Goal: Information Seeking & Learning: Learn about a topic

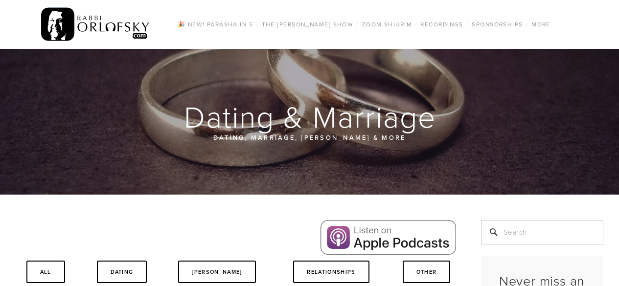
scroll to position [251, 0]
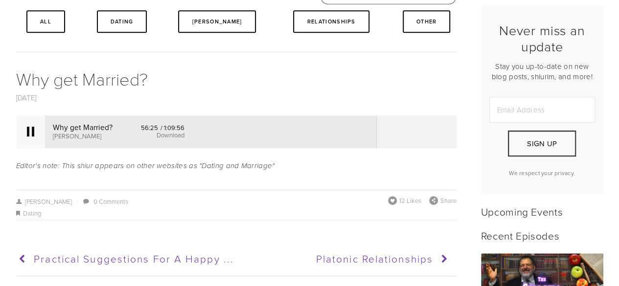
click at [38, 136] on div at bounding box center [30, 132] width 29 height 32
click at [18, 133] on div at bounding box center [30, 132] width 29 height 32
click at [24, 133] on div at bounding box center [30, 132] width 29 height 32
click at [40, 126] on div at bounding box center [30, 132] width 29 height 32
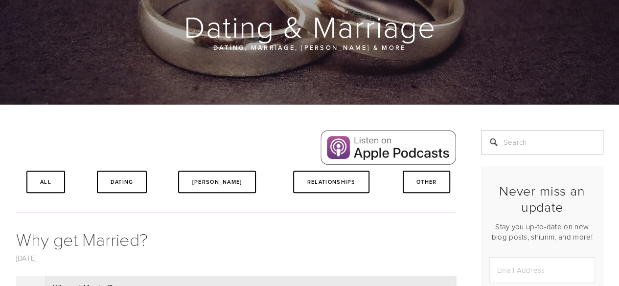
scroll to position [0, 0]
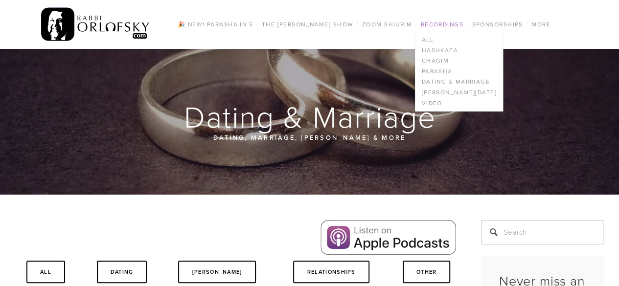
click at [450, 27] on link "Recordings" at bounding box center [442, 24] width 48 height 13
click at [452, 47] on link "Hashkafa" at bounding box center [459, 50] width 87 height 11
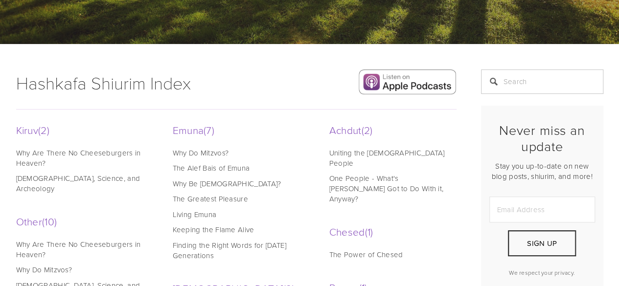
scroll to position [174, 0]
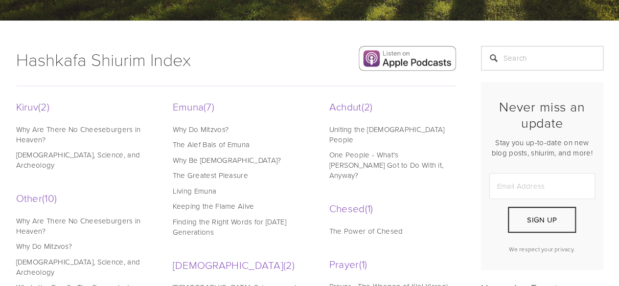
drag, startPoint x: 626, startPoint y: 52, endPoint x: 304, endPoint y: 78, distance: 323.7
click at [304, 78] on div at bounding box center [236, 85] width 457 height 27
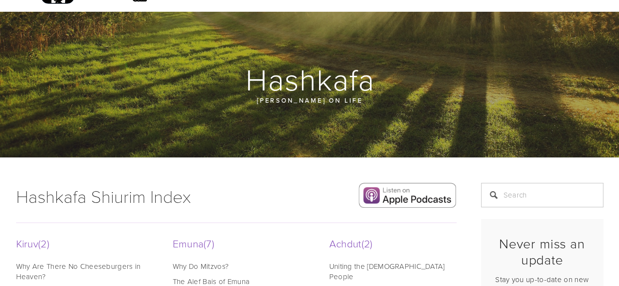
scroll to position [0, 0]
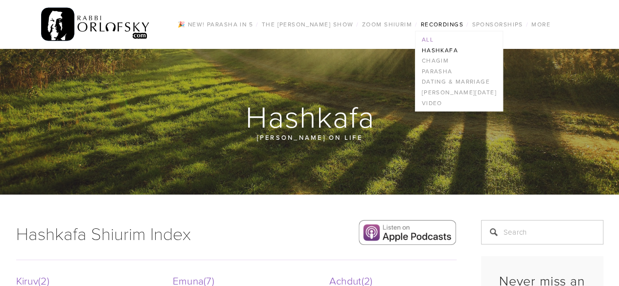
click at [436, 41] on link "All" at bounding box center [459, 39] width 87 height 11
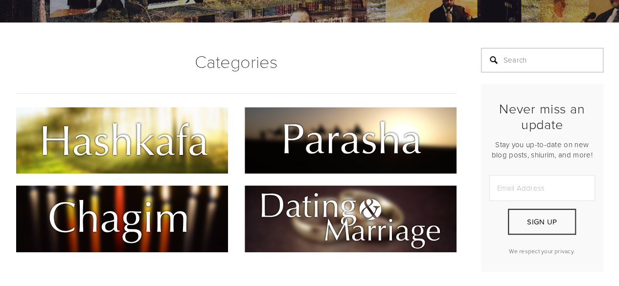
scroll to position [164, 0]
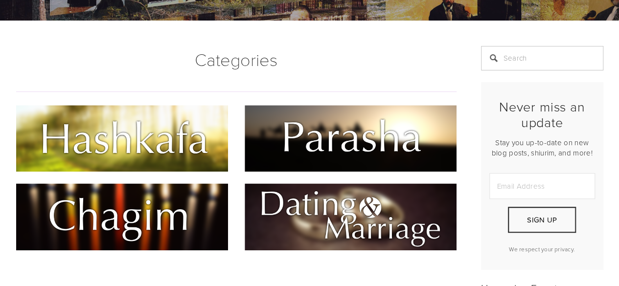
click at [179, 122] on img at bounding box center [122, 138] width 212 height 67
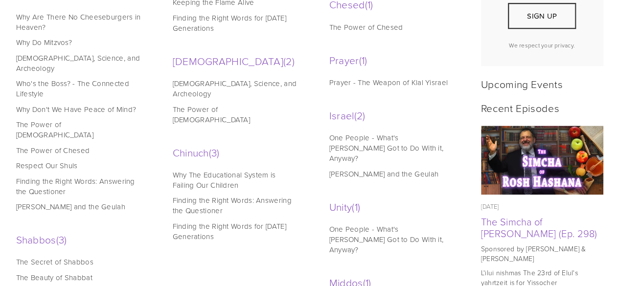
scroll to position [457, 0]
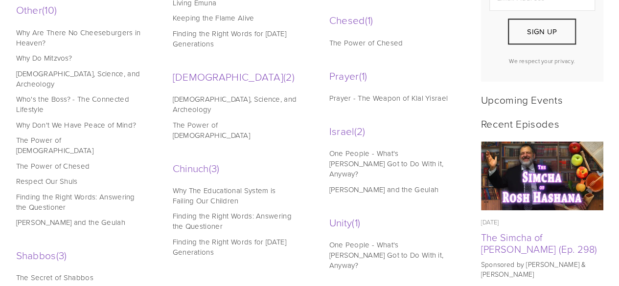
scroll to position [0, 0]
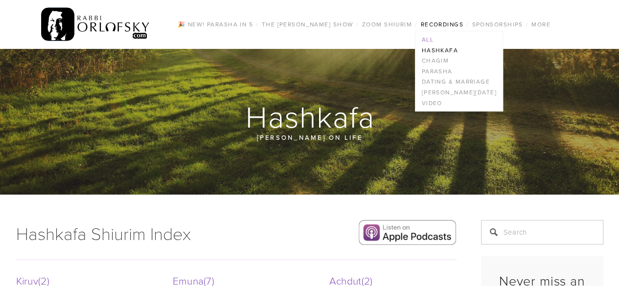
click at [435, 35] on link "All" at bounding box center [459, 39] width 87 height 11
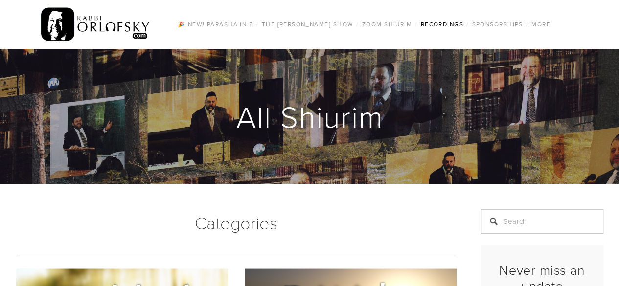
scroll to position [251, 0]
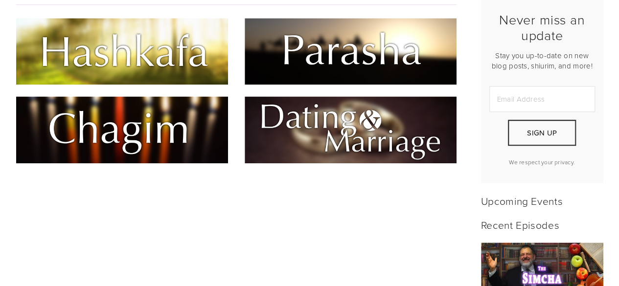
click at [414, 144] on img at bounding box center [351, 129] width 212 height 67
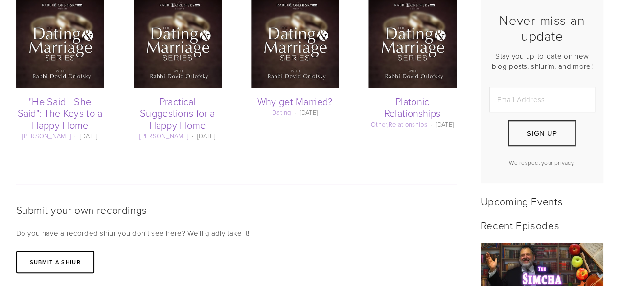
scroll to position [501, 0]
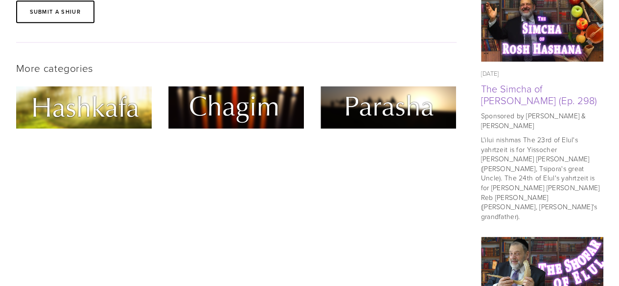
click at [106, 119] on img at bounding box center [84, 107] width 136 height 43
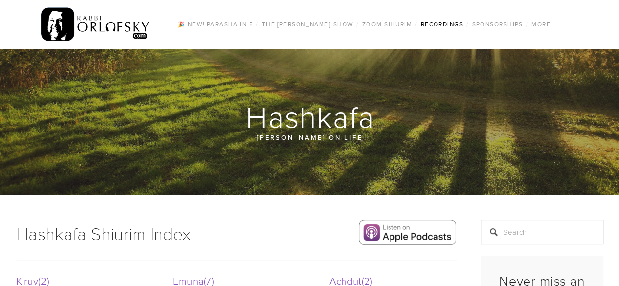
scroll to position [251, 0]
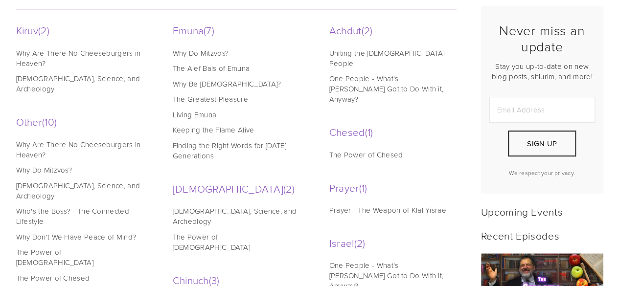
click at [94, 79] on link "[DEMOGRAPHIC_DATA], Science, and Archeology" at bounding box center [78, 83] width 125 height 21
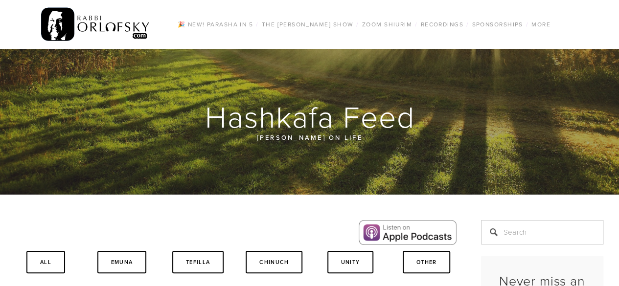
scroll to position [251, 0]
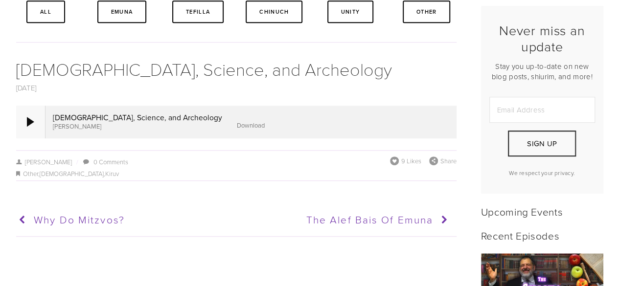
click at [22, 121] on div at bounding box center [30, 122] width 29 height 32
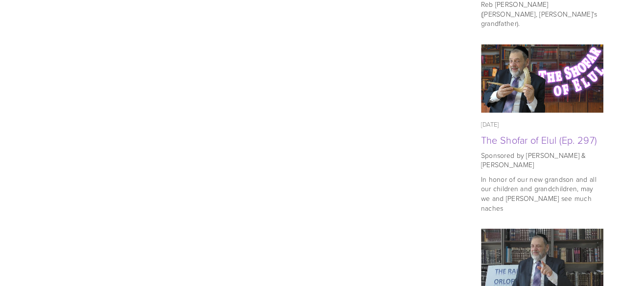
scroll to position [0, 0]
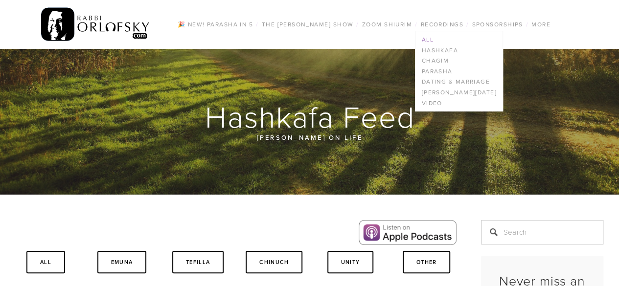
click at [431, 35] on link "All" at bounding box center [459, 39] width 87 height 11
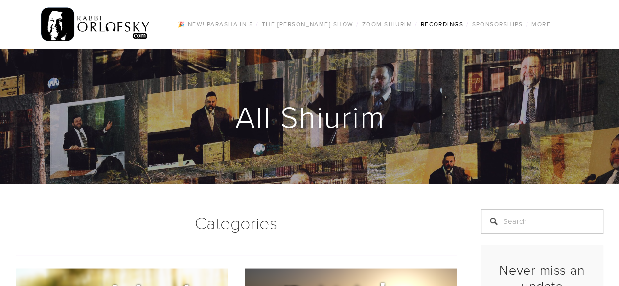
scroll to position [251, 0]
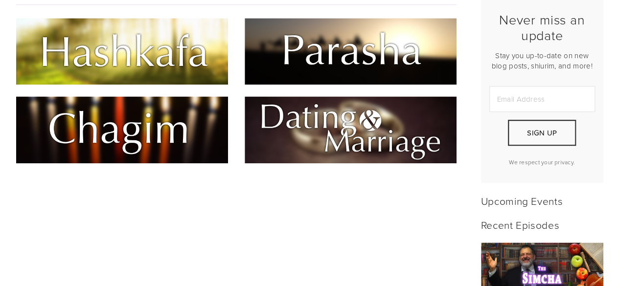
click at [394, 125] on img at bounding box center [351, 129] width 212 height 67
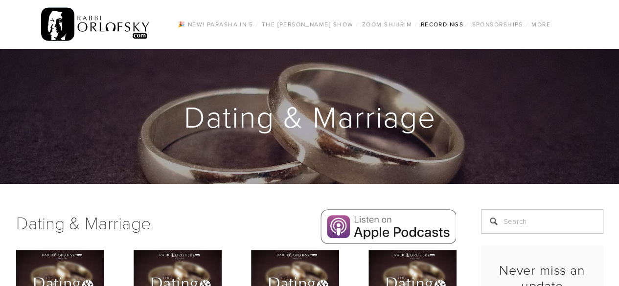
scroll to position [251, 0]
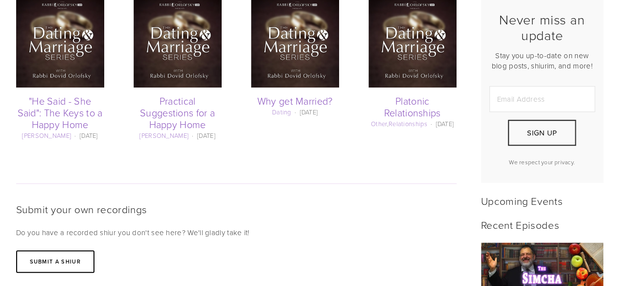
click at [169, 71] on img at bounding box center [178, 44] width 88 height 88
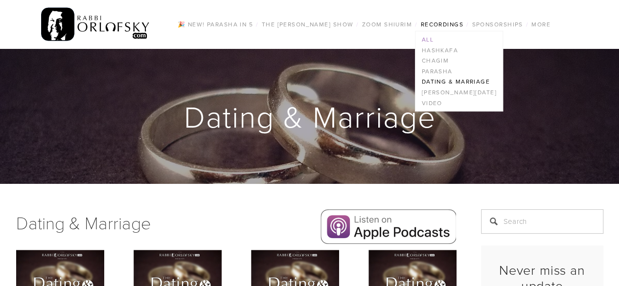
click at [426, 37] on link "All" at bounding box center [459, 39] width 87 height 11
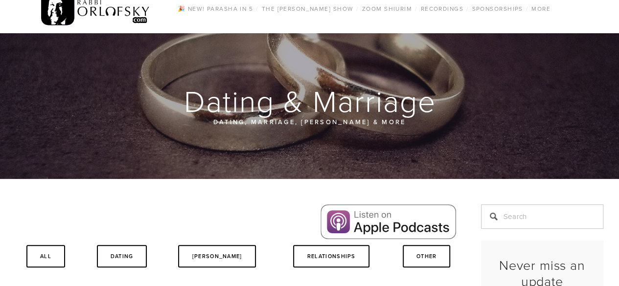
scroll to position [251, 0]
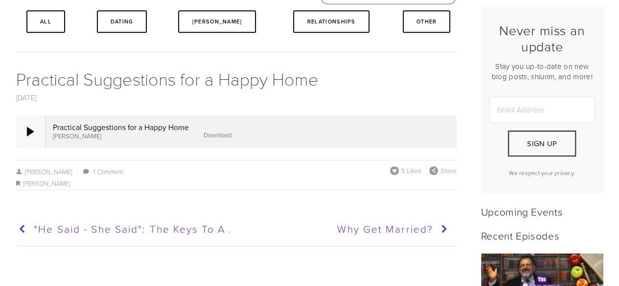
click at [28, 138] on div at bounding box center [30, 132] width 29 height 32
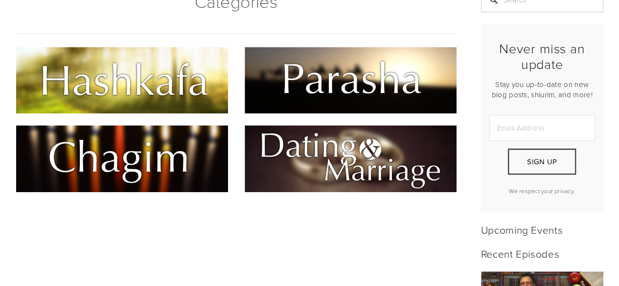
scroll to position [251, 0]
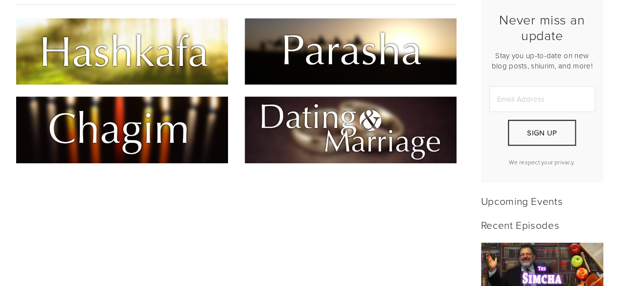
click at [121, 49] on img at bounding box center [122, 51] width 212 height 67
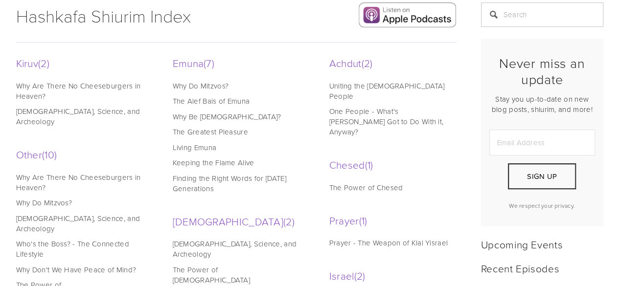
scroll to position [222, 0]
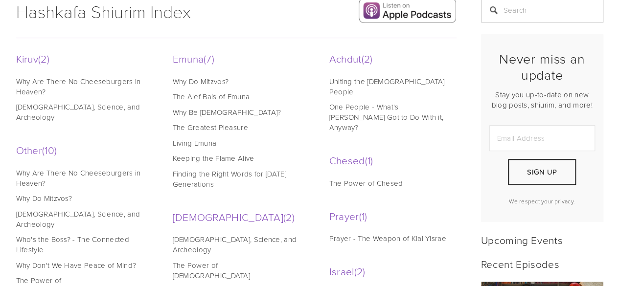
click at [392, 79] on link "Uniting the Jewish People" at bounding box center [391, 86] width 125 height 21
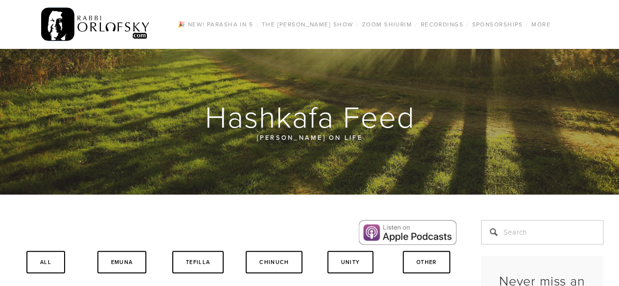
scroll to position [251, 0]
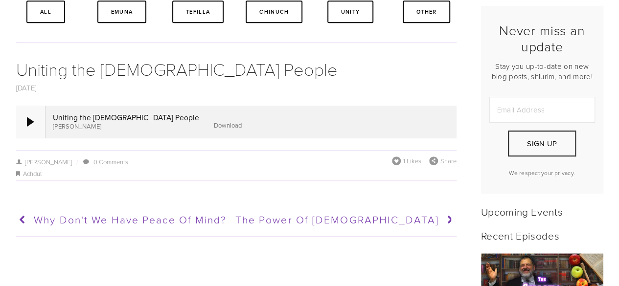
click at [28, 128] on div at bounding box center [30, 122] width 29 height 32
click at [23, 126] on div at bounding box center [30, 122] width 29 height 32
click at [27, 128] on div at bounding box center [30, 122] width 29 height 32
click at [25, 131] on div at bounding box center [30, 122] width 29 height 32
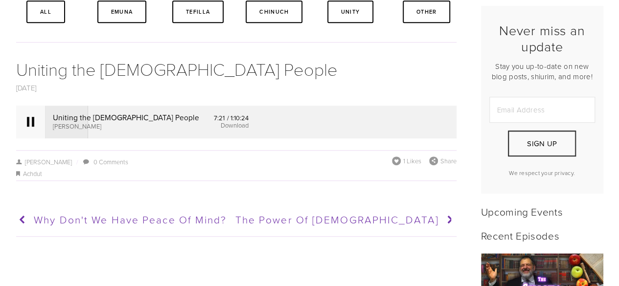
click at [38, 119] on div at bounding box center [30, 122] width 29 height 32
